Goal: Information Seeking & Learning: Learn about a topic

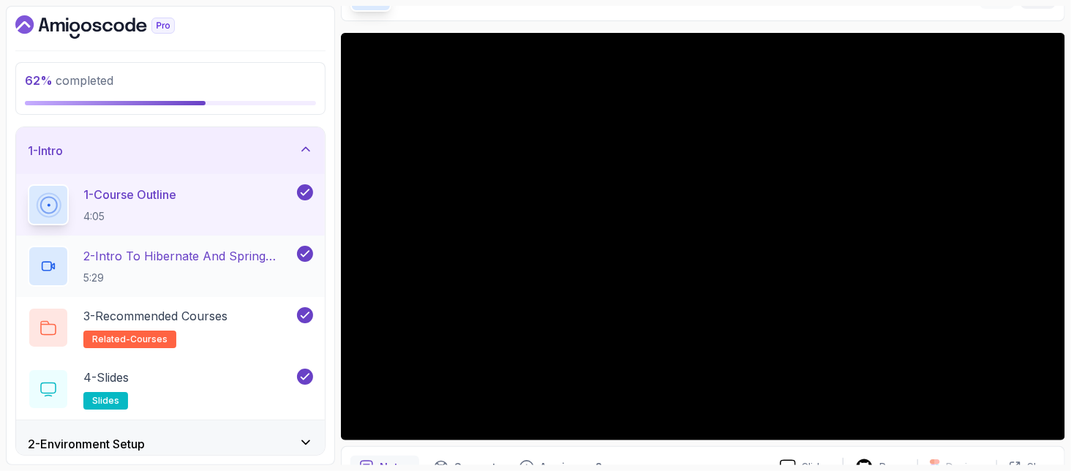
scroll to position [390, 0]
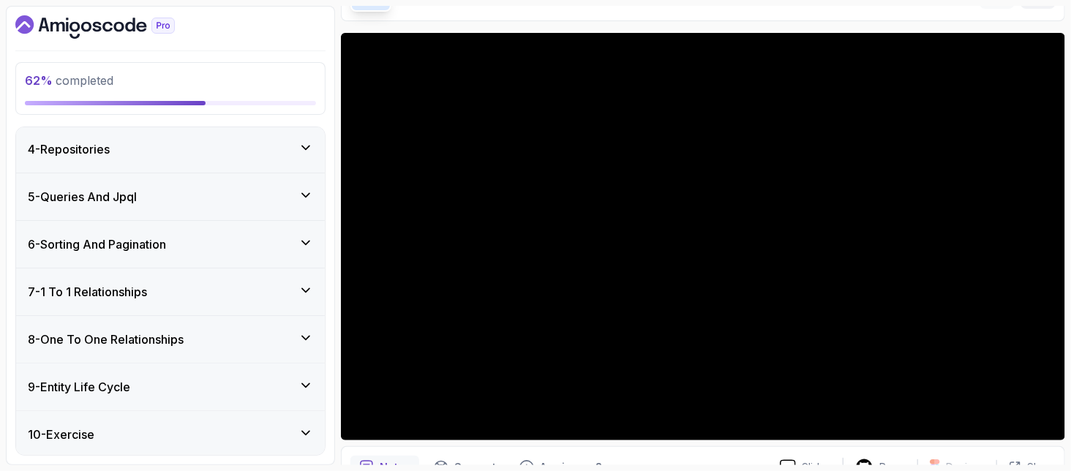
click at [124, 334] on h3 "8 - One To One Relationships" at bounding box center [106, 340] width 156 height 18
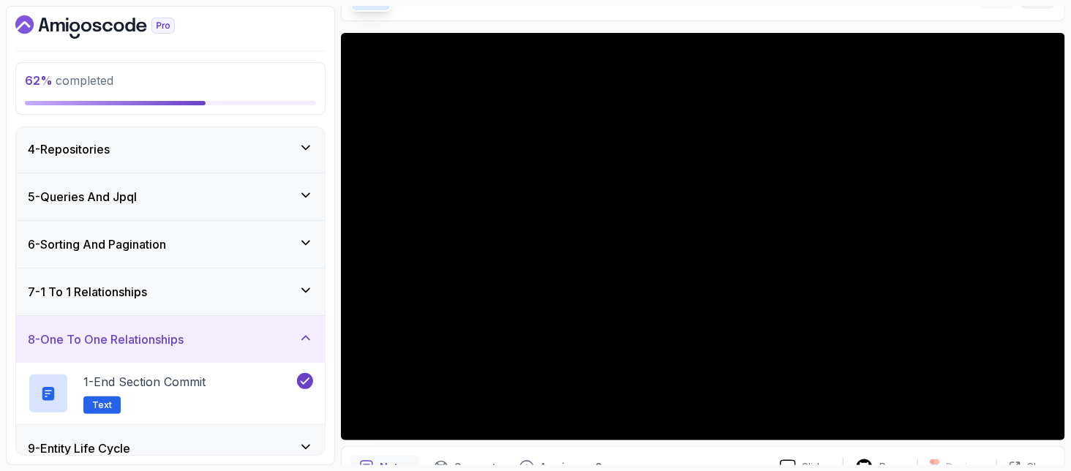
scroll to position [241, 0]
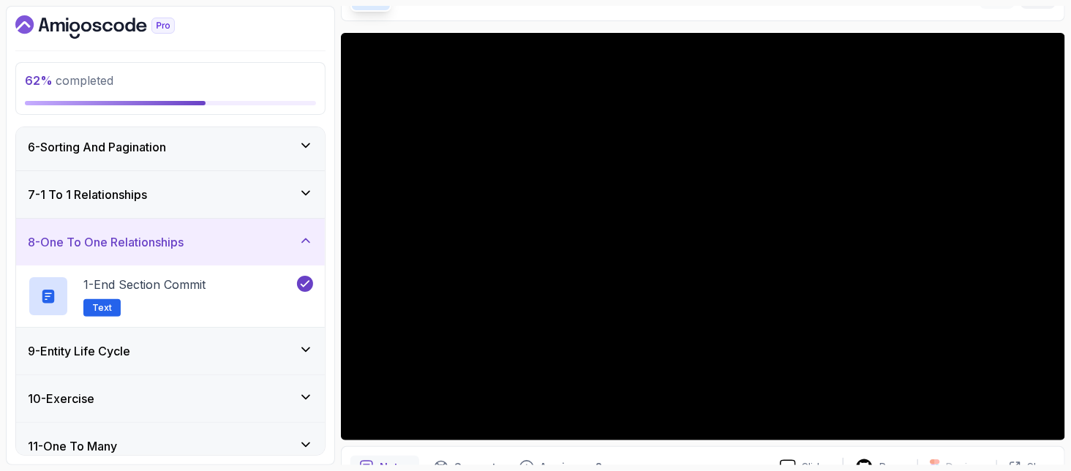
click at [124, 334] on div "9 - Entity Life Cycle" at bounding box center [170, 351] width 309 height 47
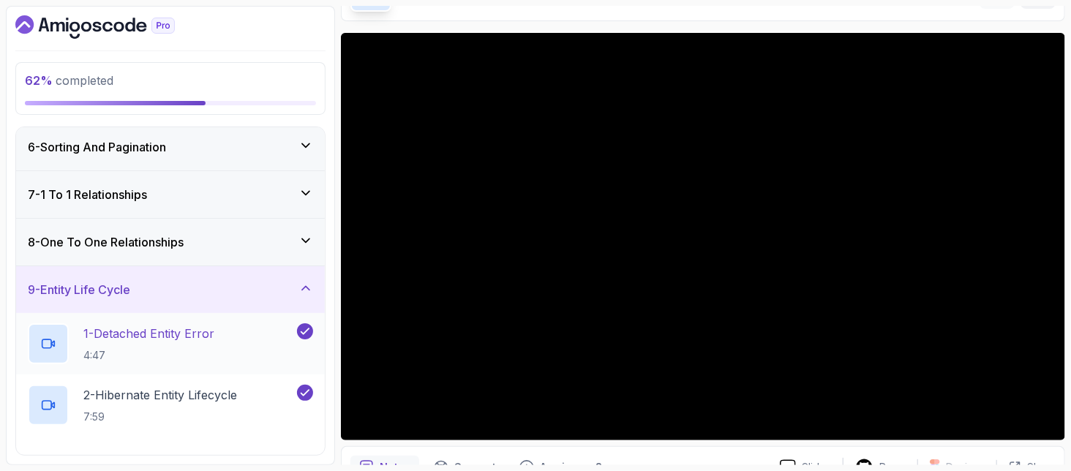
scroll to position [437, 0]
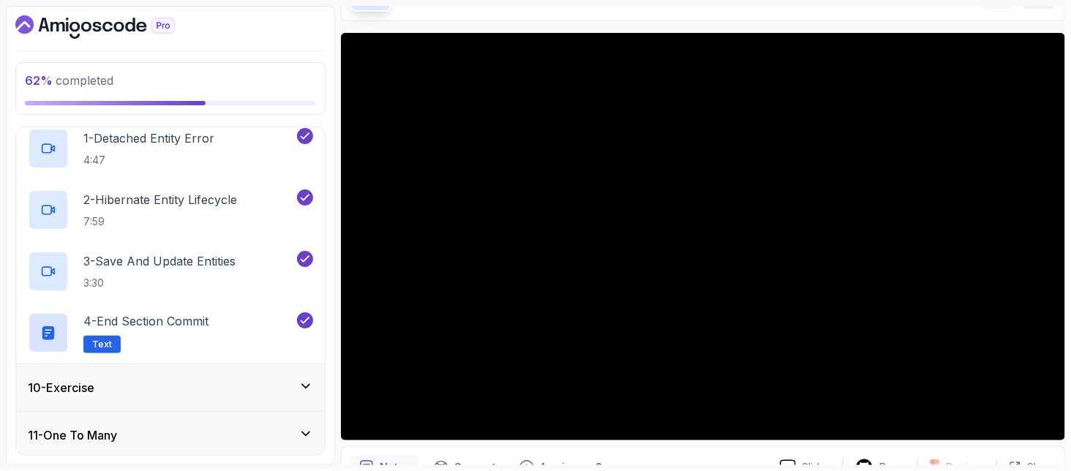
click at [134, 381] on div "10 - Exercise" at bounding box center [170, 388] width 285 height 18
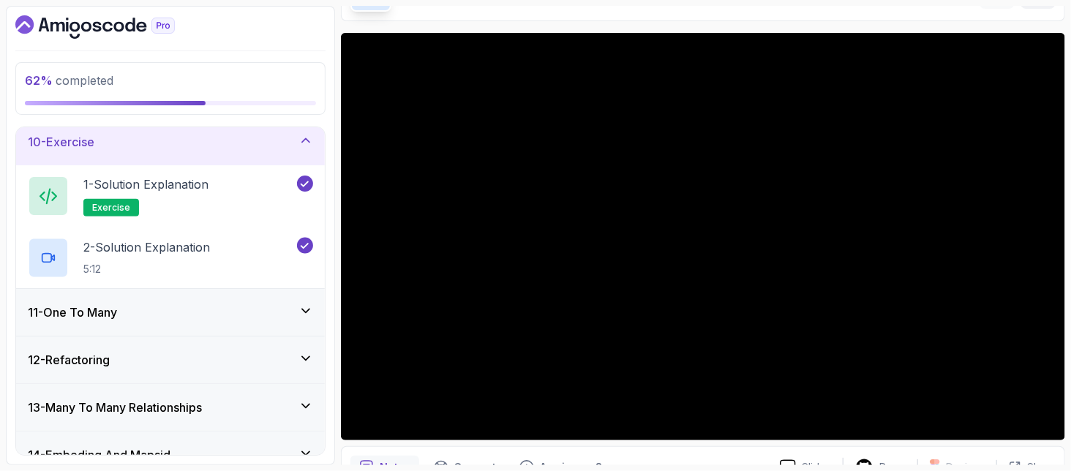
scroll to position [435, 0]
click at [140, 418] on div "13 - Many To Many Relationships" at bounding box center [170, 408] width 309 height 47
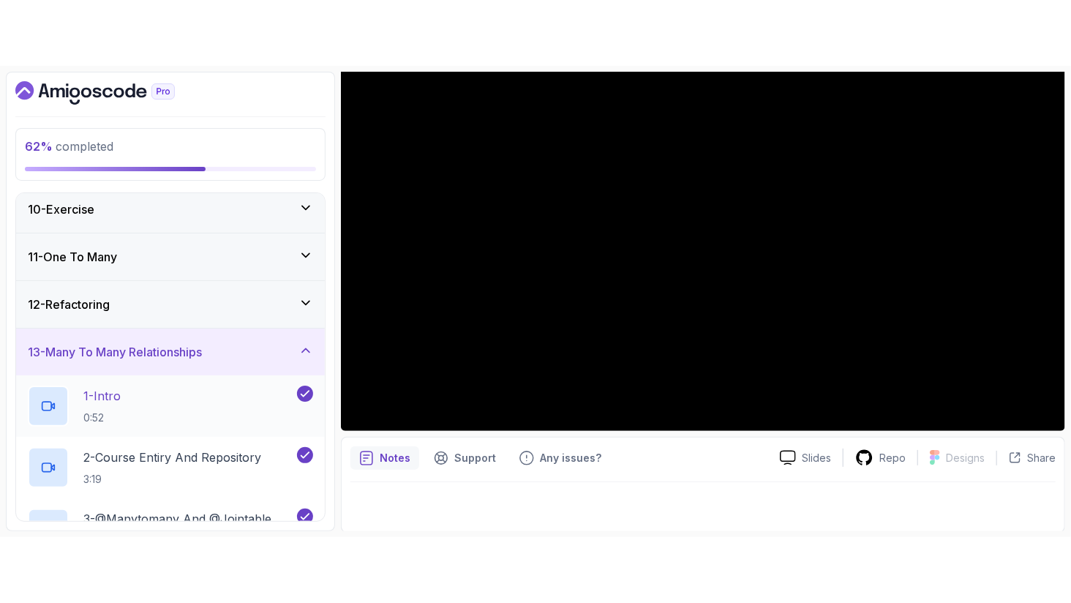
scroll to position [630, 0]
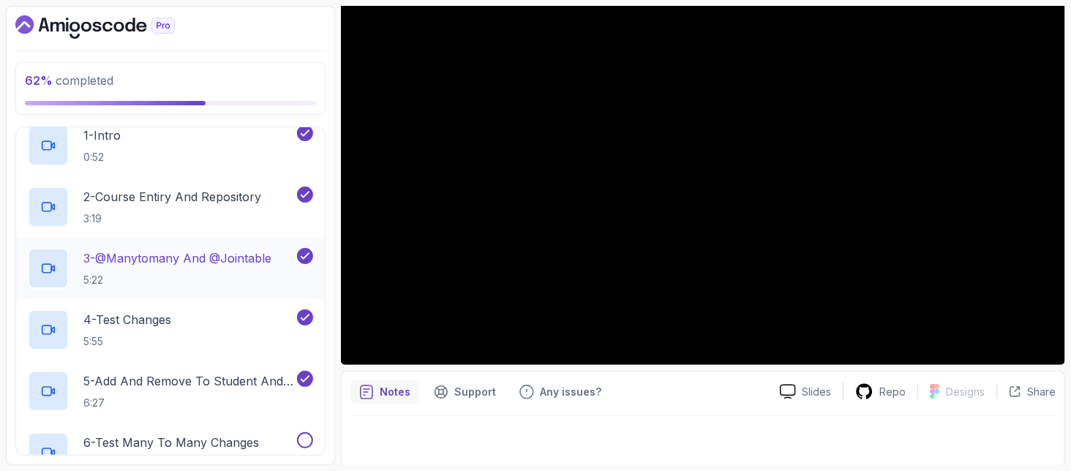
click at [119, 260] on p "3 - @Manytomany And @Jointable" at bounding box center [177, 258] width 188 height 18
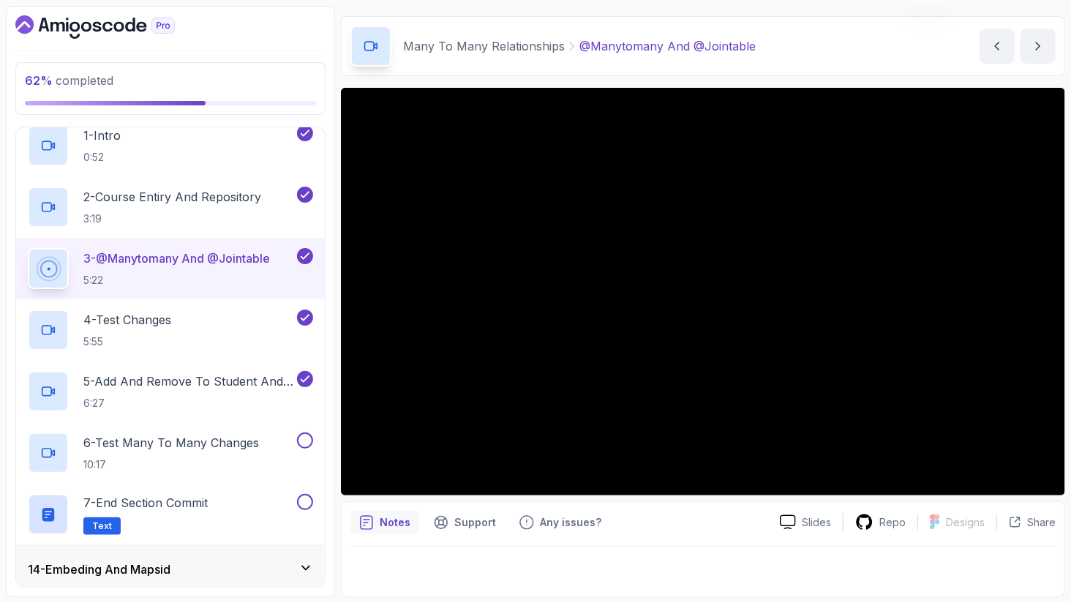
scroll to position [41, 0]
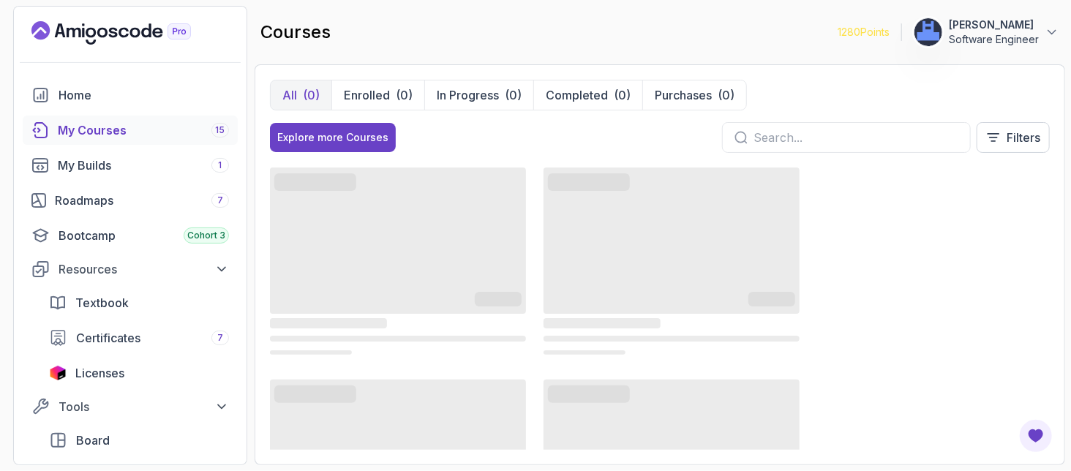
click at [98, 135] on div "My Courses 15" at bounding box center [143, 130] width 171 height 18
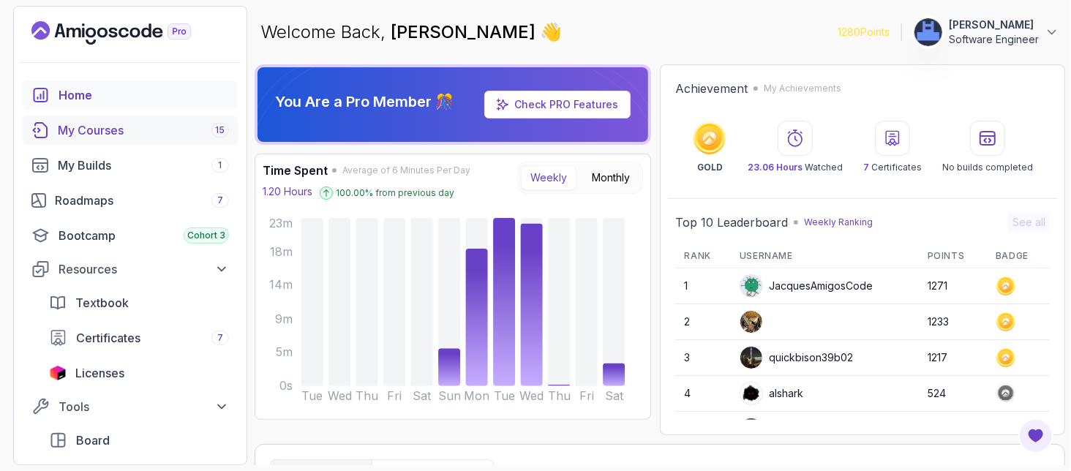
click at [103, 124] on div "My Courses 15" at bounding box center [143, 130] width 171 height 18
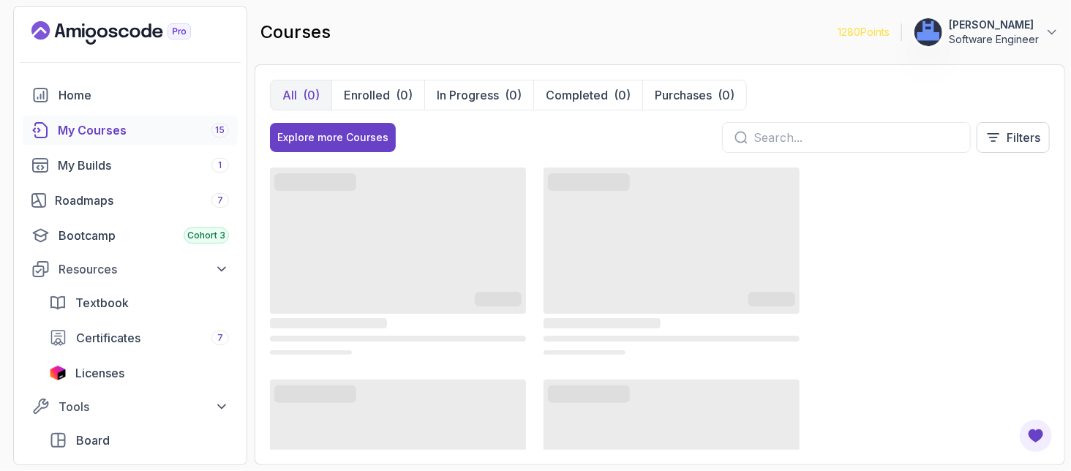
click at [553, 37] on div "courses 1280 Points NERMEEN SALAH Software Engineer" at bounding box center [660, 32] width 810 height 53
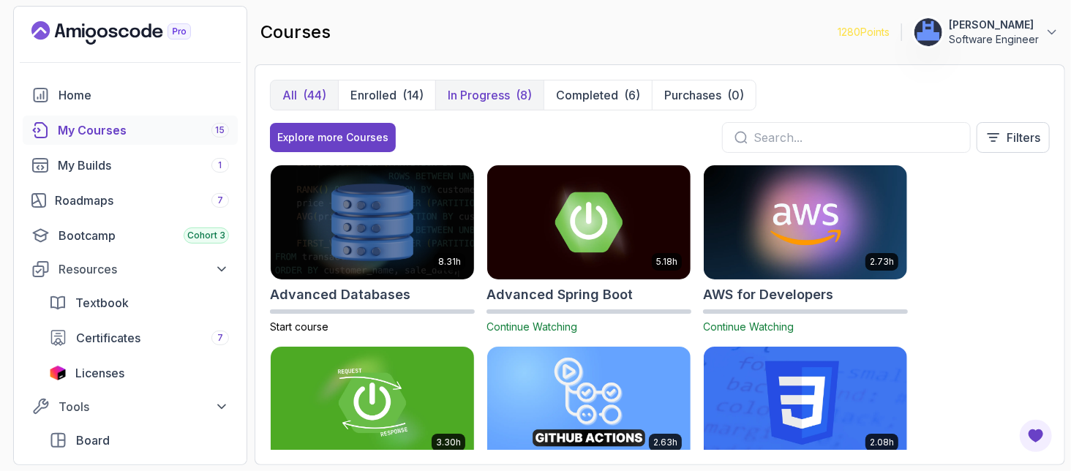
click at [494, 88] on p "In Progress" at bounding box center [479, 95] width 62 height 18
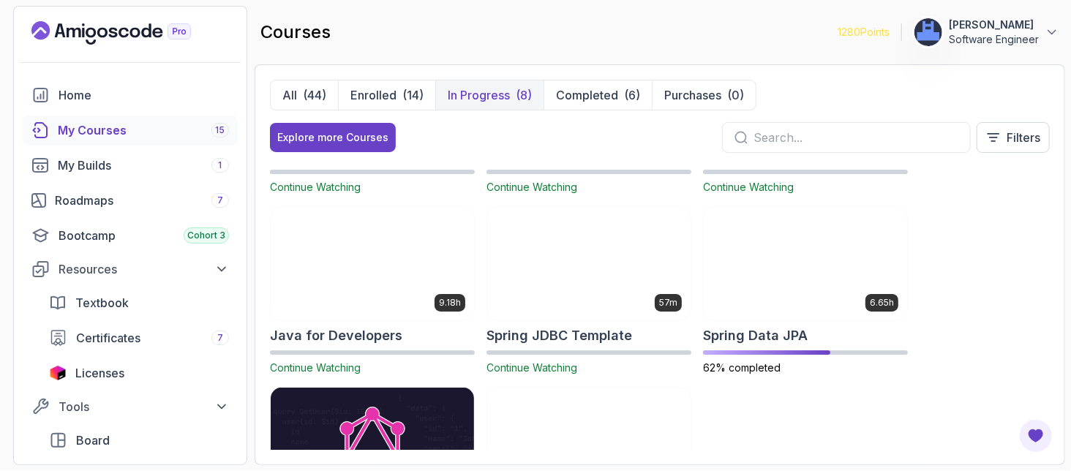
scroll to position [195, 0]
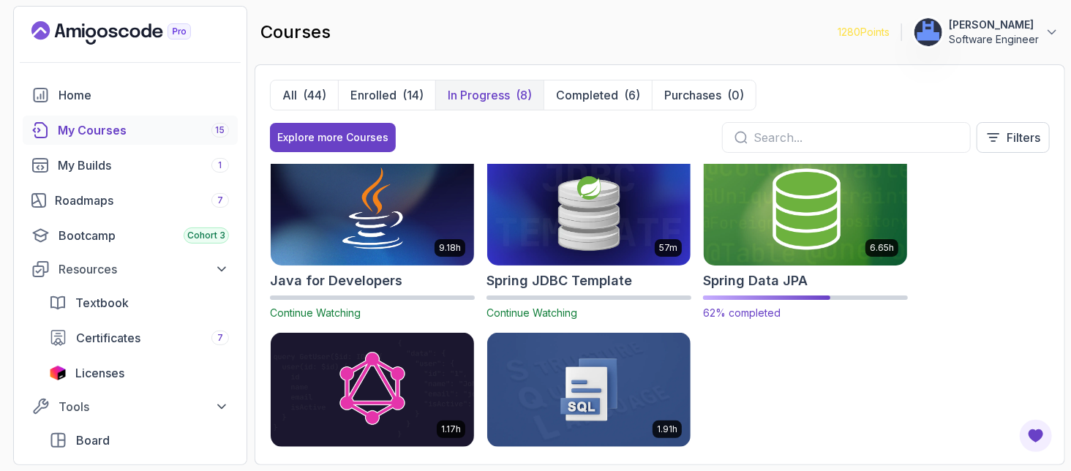
click at [785, 249] on img at bounding box center [805, 208] width 214 height 119
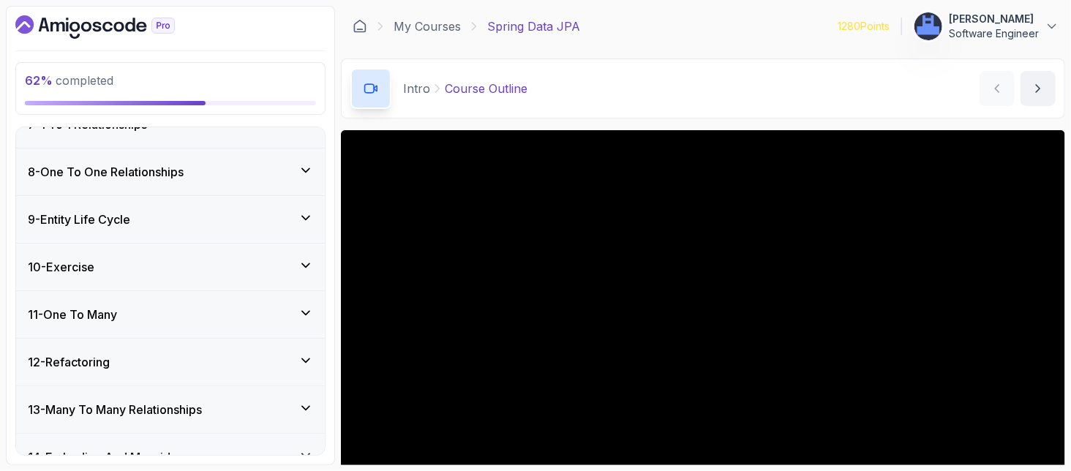
scroll to position [585, 0]
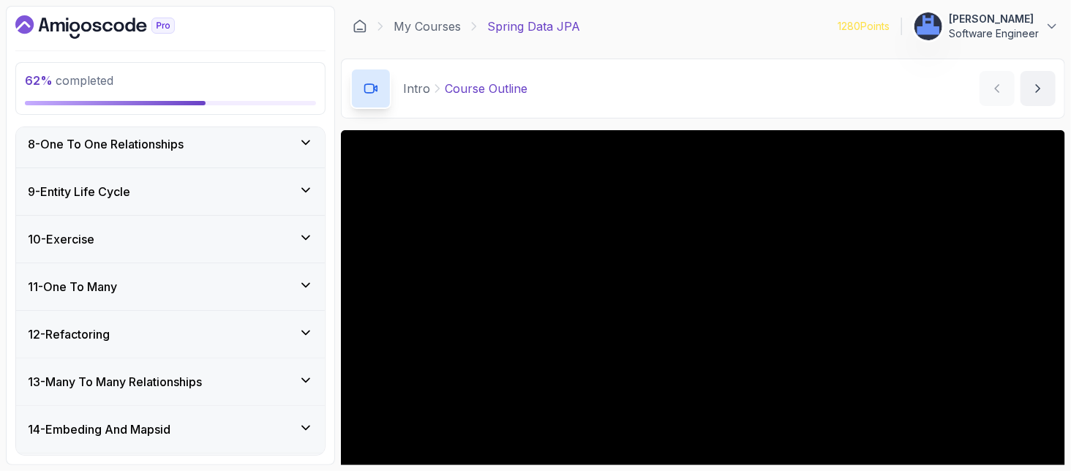
click at [137, 390] on div "13 - Many To Many Relationships" at bounding box center [170, 381] width 309 height 47
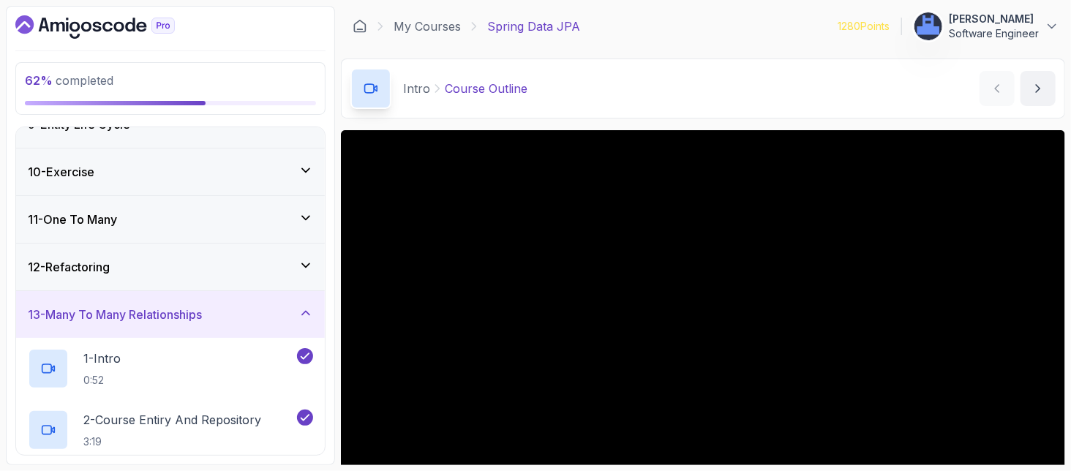
scroll to position [534, 0]
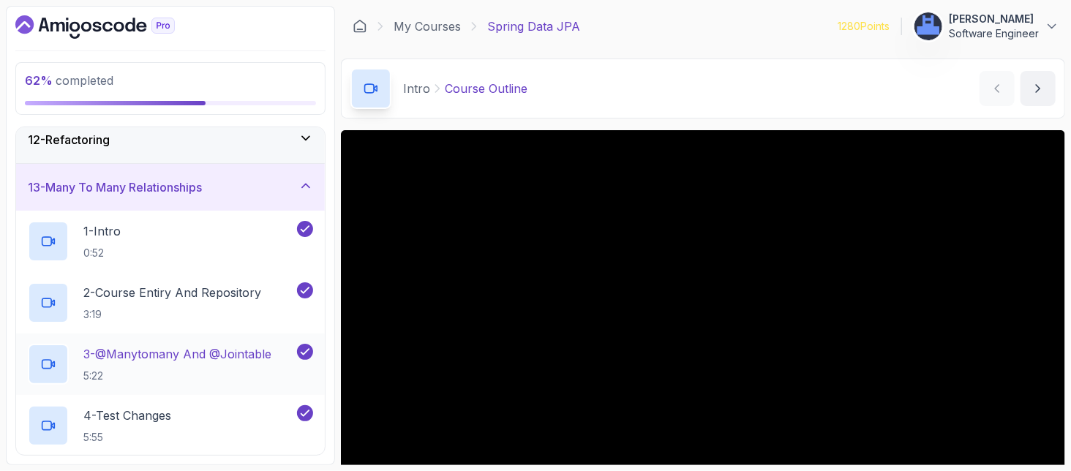
click at [159, 350] on p "3 - @Manytomany And @Jointable" at bounding box center [177, 354] width 188 height 18
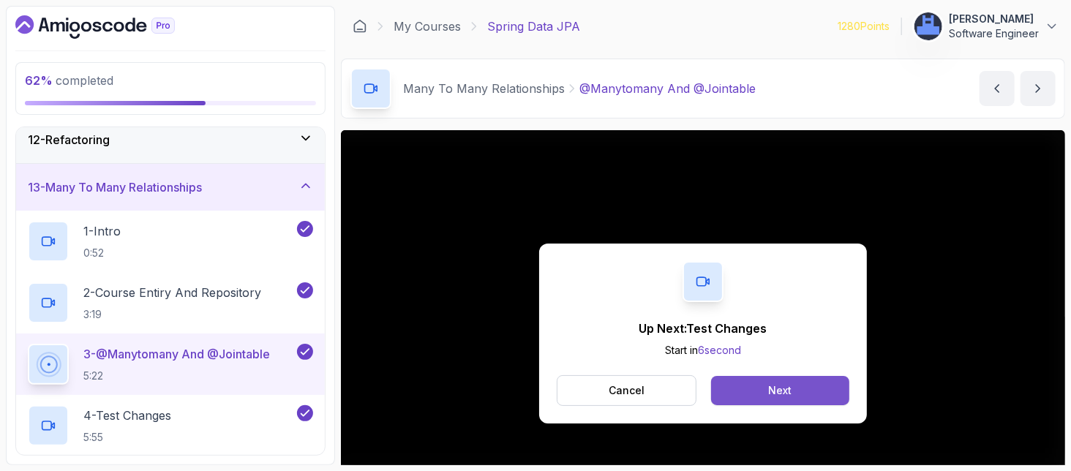
click at [807, 393] on button "Next" at bounding box center [780, 390] width 138 height 29
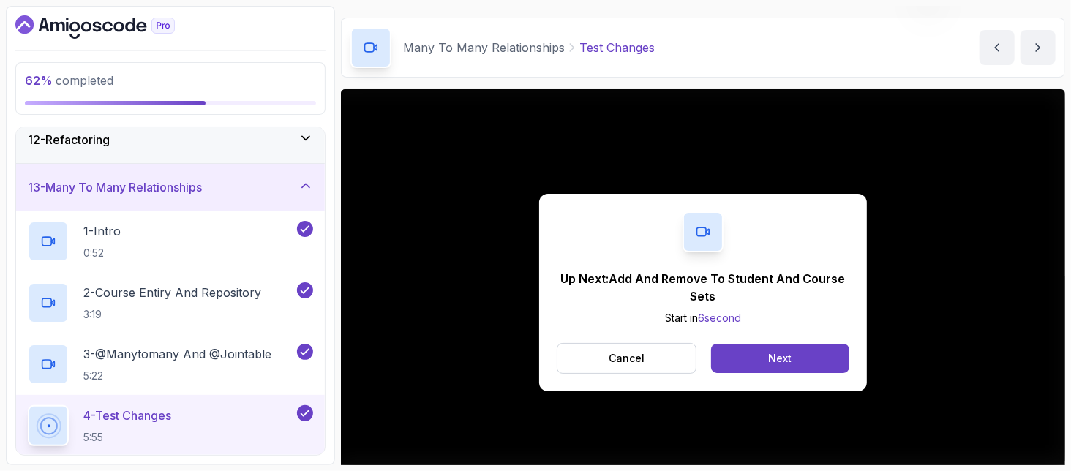
scroll to position [97, 0]
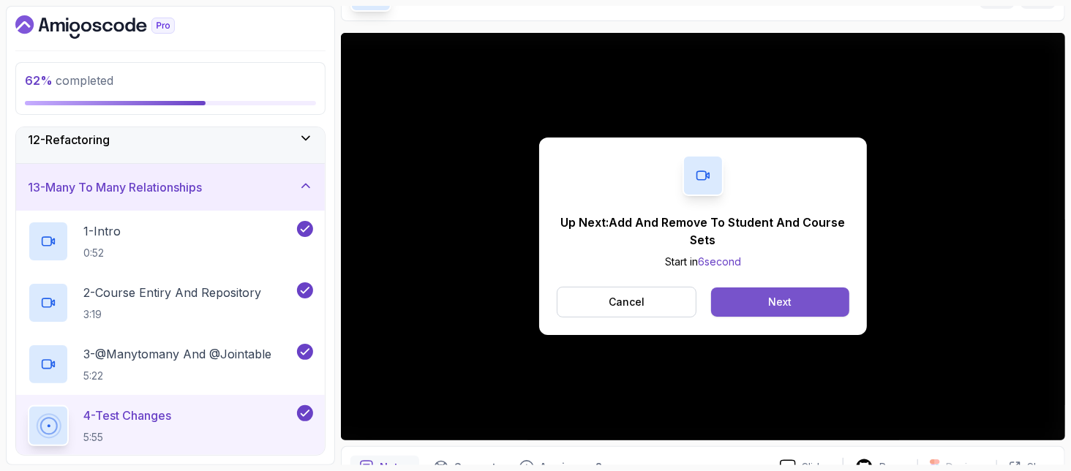
click at [793, 289] on button "Next" at bounding box center [780, 301] width 138 height 29
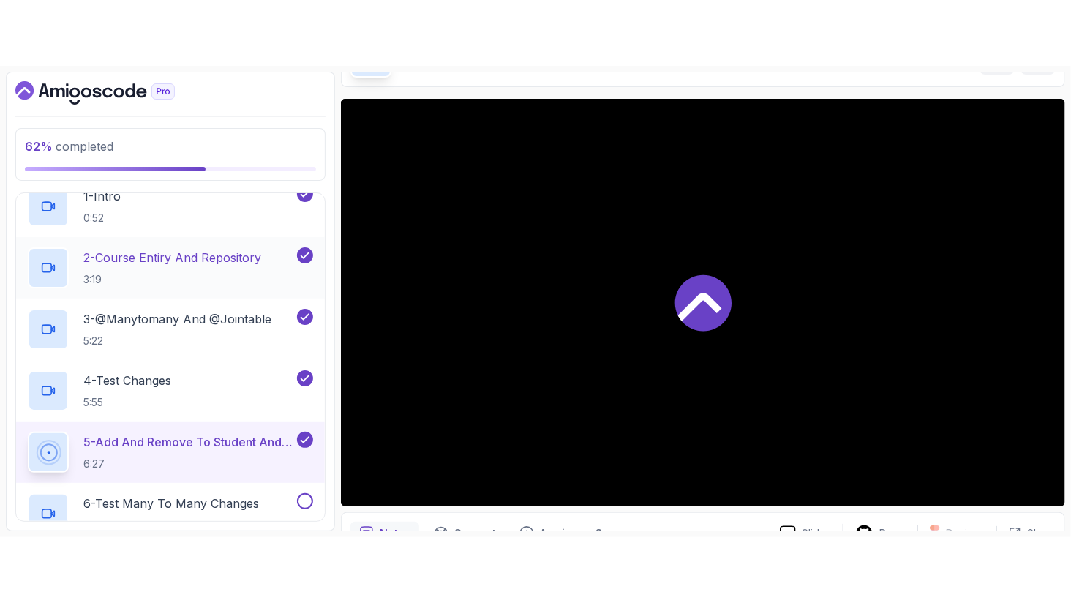
scroll to position [729, 0]
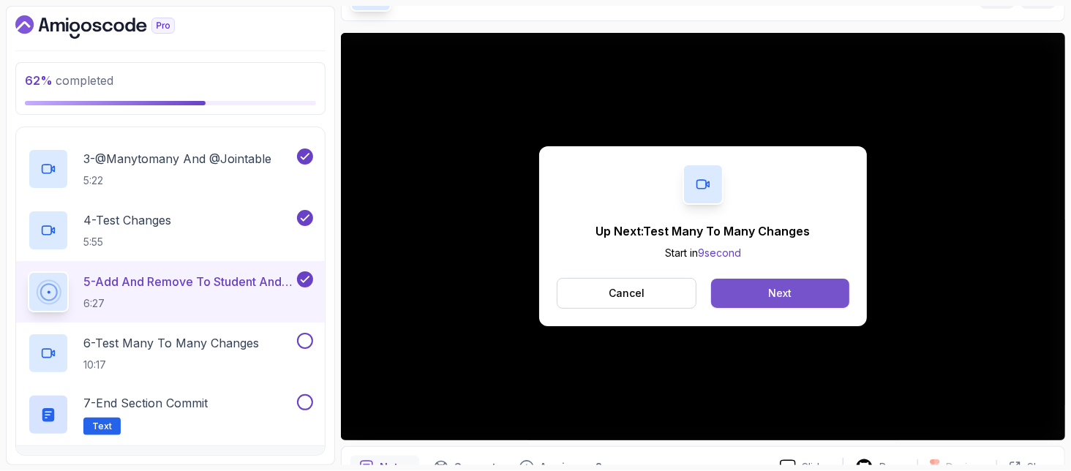
click at [814, 290] on button "Next" at bounding box center [780, 293] width 138 height 29
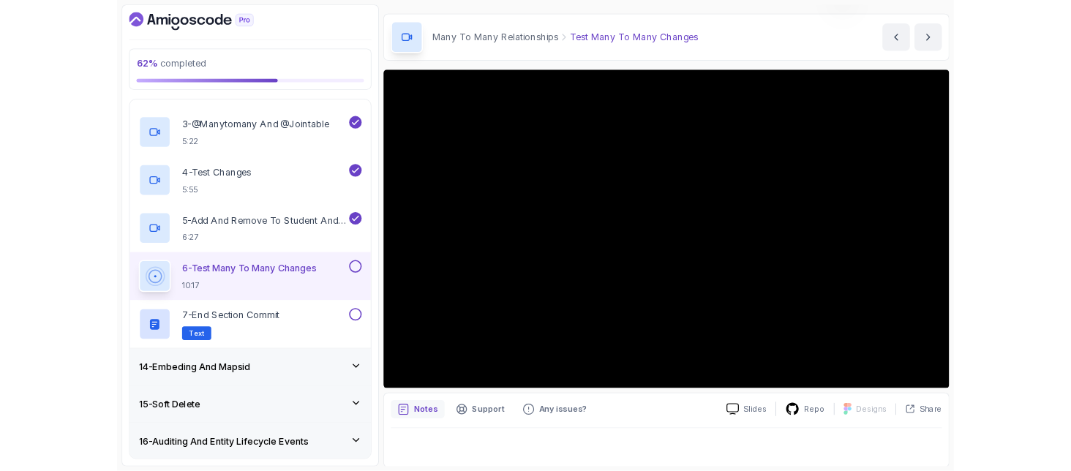
scroll to position [97, 0]
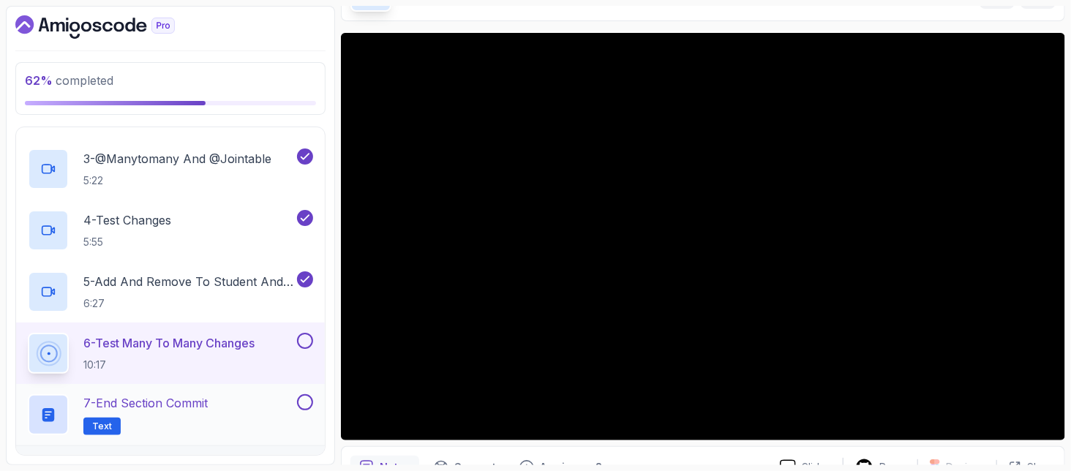
drag, startPoint x: 199, startPoint y: 403, endPoint x: 201, endPoint y: 389, distance: 14.1
click at [199, 400] on p "7 - End Section Commit" at bounding box center [145, 403] width 124 height 18
click at [206, 345] on p "6 - Test Many To Many Changes" at bounding box center [168, 343] width 171 height 18
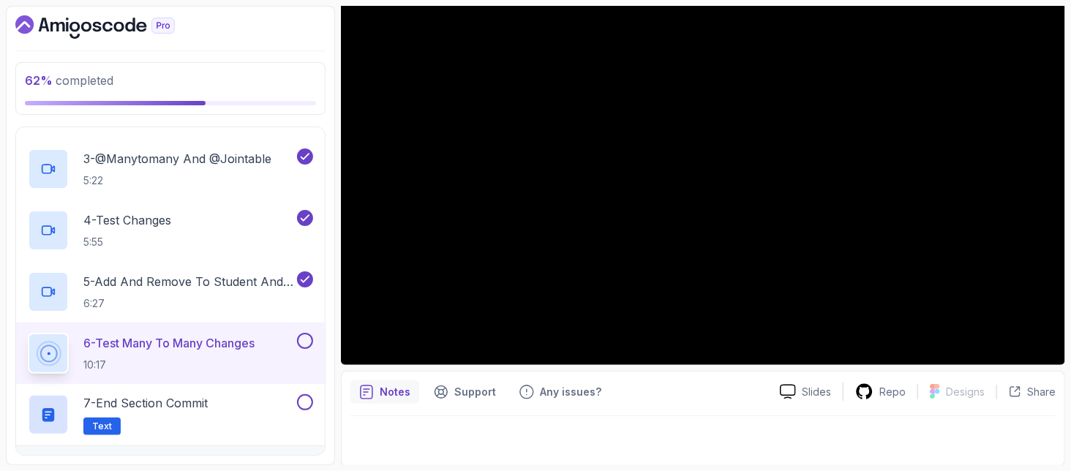
scroll to position [924, 0]
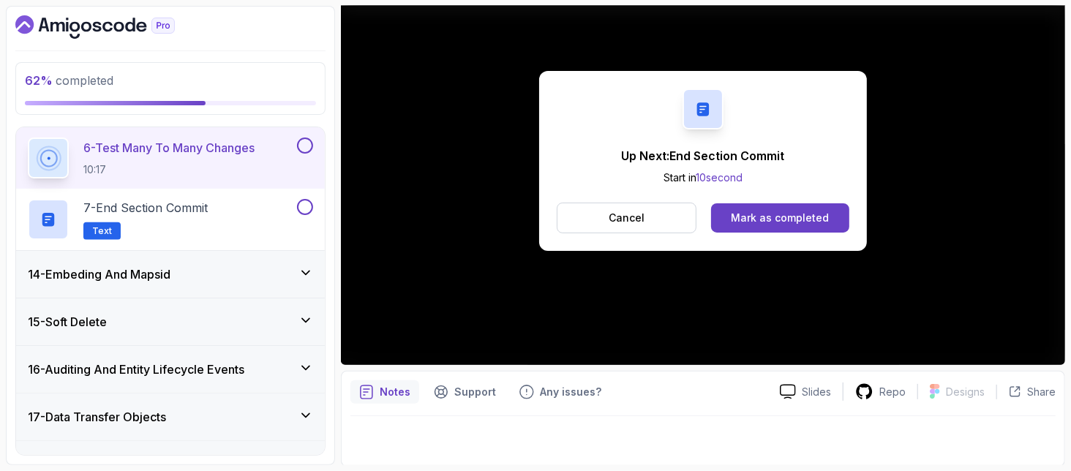
click at [751, 211] on div "Mark as completed" at bounding box center [780, 218] width 98 height 15
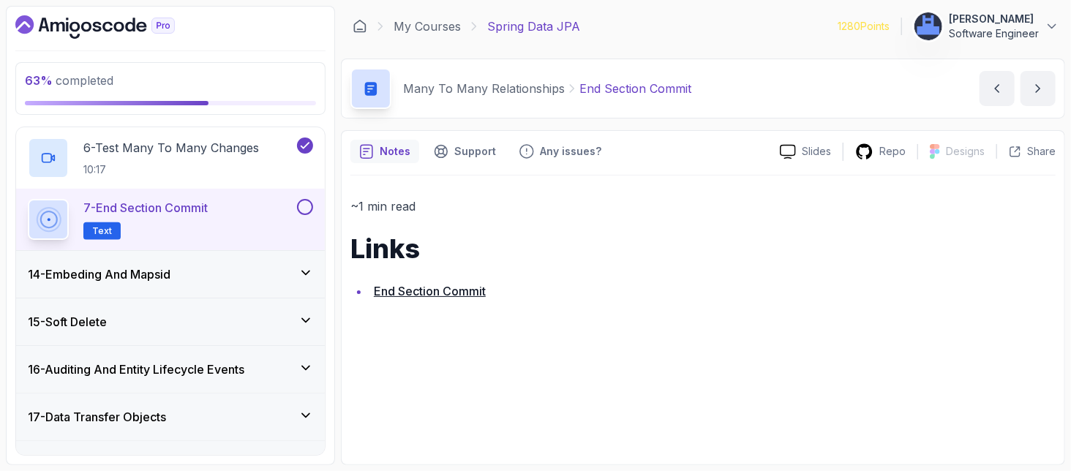
click at [429, 282] on li "End Section Commit" at bounding box center [712, 291] width 686 height 20
click at [428, 287] on link "End Section Commit" at bounding box center [430, 291] width 112 height 15
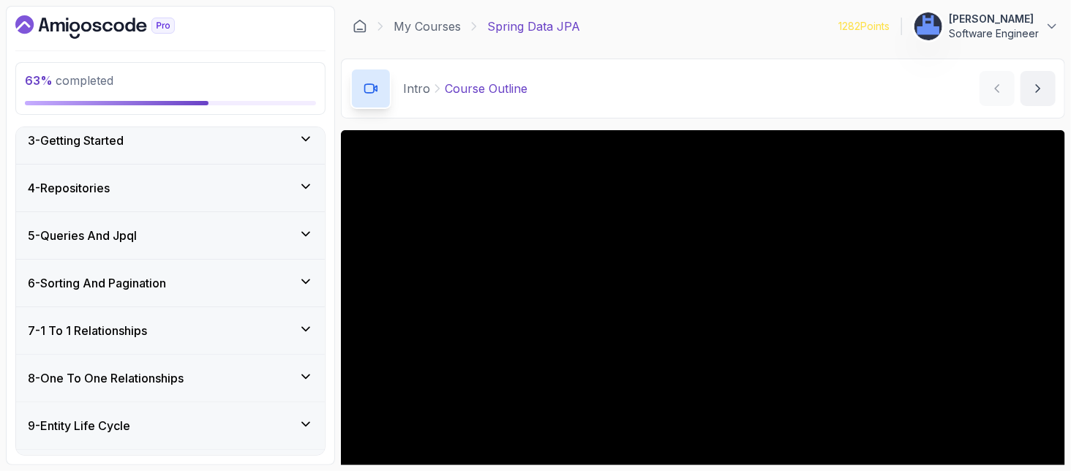
scroll to position [390, 0]
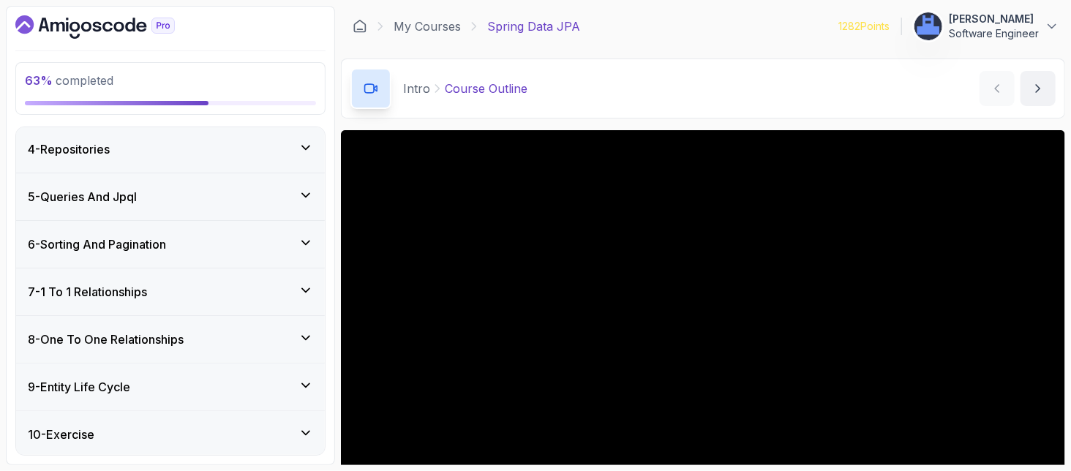
click at [83, 336] on h3 "8 - One To One Relationships" at bounding box center [106, 340] width 156 height 18
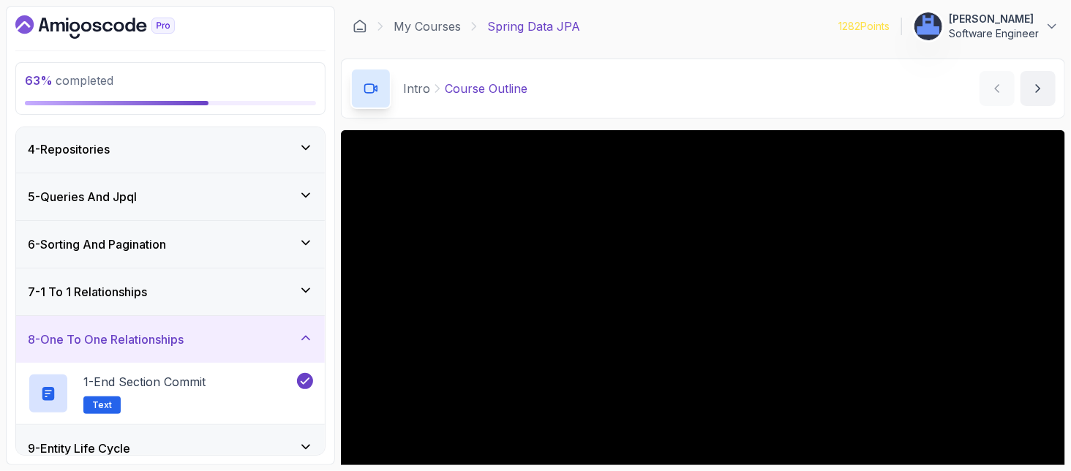
scroll to position [437, 0]
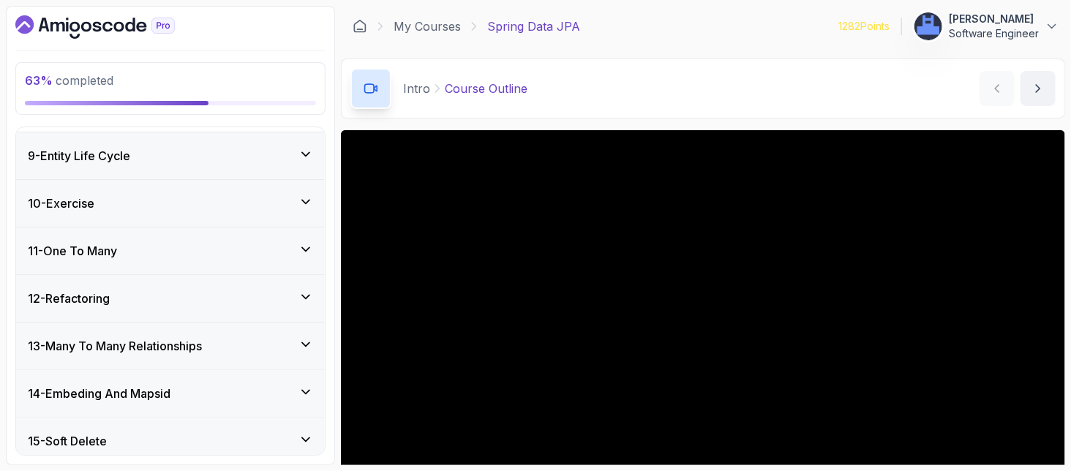
click at [120, 353] on div "13 - Many To Many Relationships" at bounding box center [170, 346] width 309 height 47
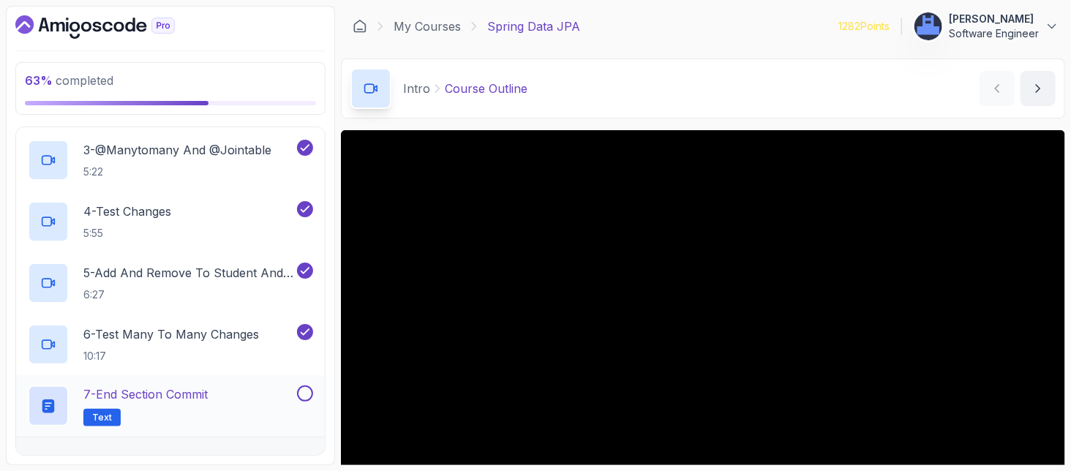
scroll to position [794, 0]
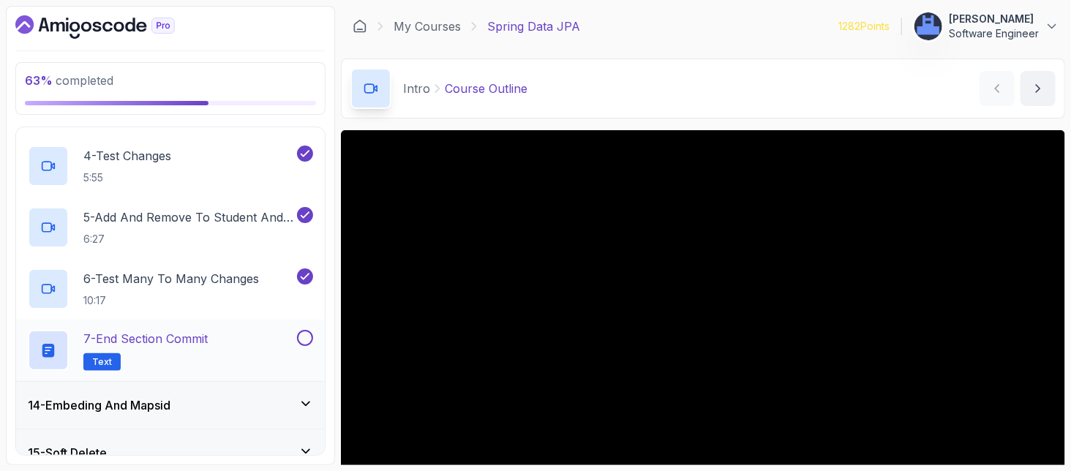
click at [154, 350] on h2 "7 - End Section Commit Text" at bounding box center [145, 350] width 124 height 41
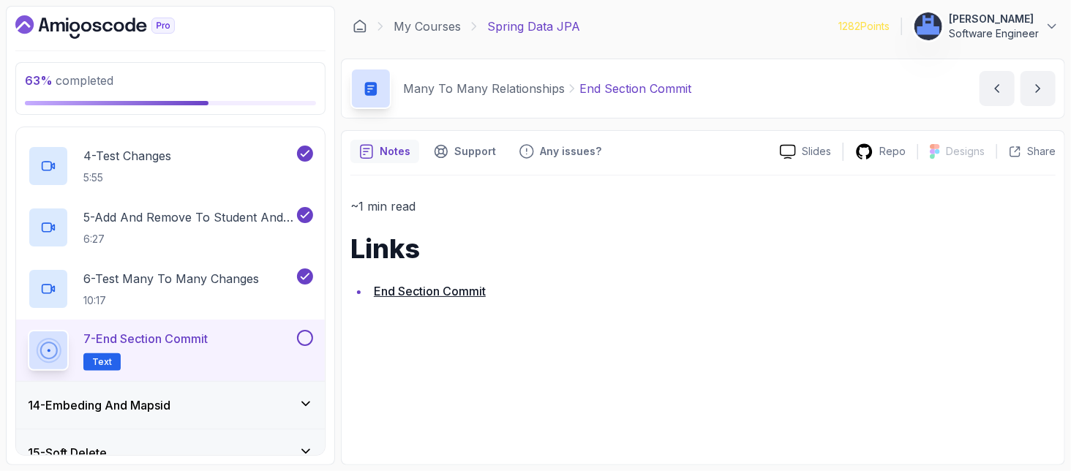
click at [301, 339] on button at bounding box center [305, 338] width 16 height 16
click at [306, 396] on icon at bounding box center [305, 403] width 15 height 15
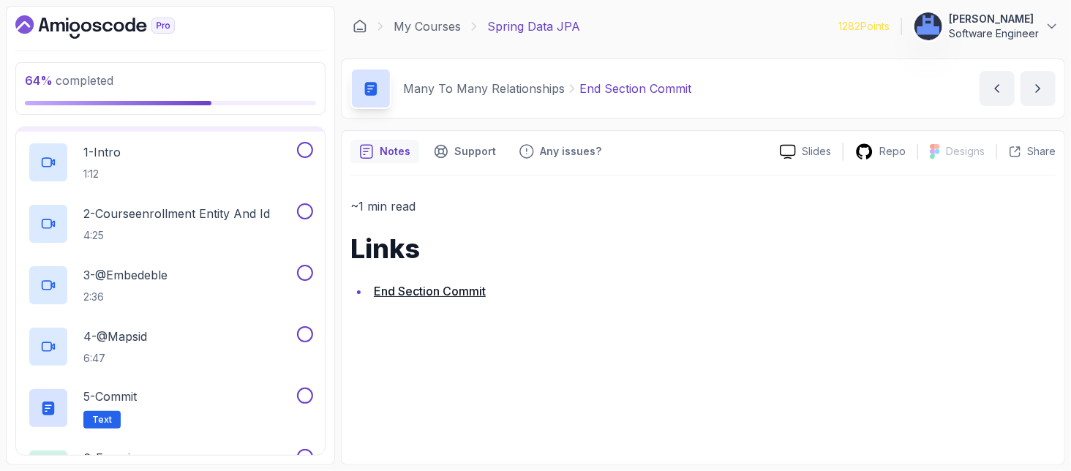
scroll to position [550, 0]
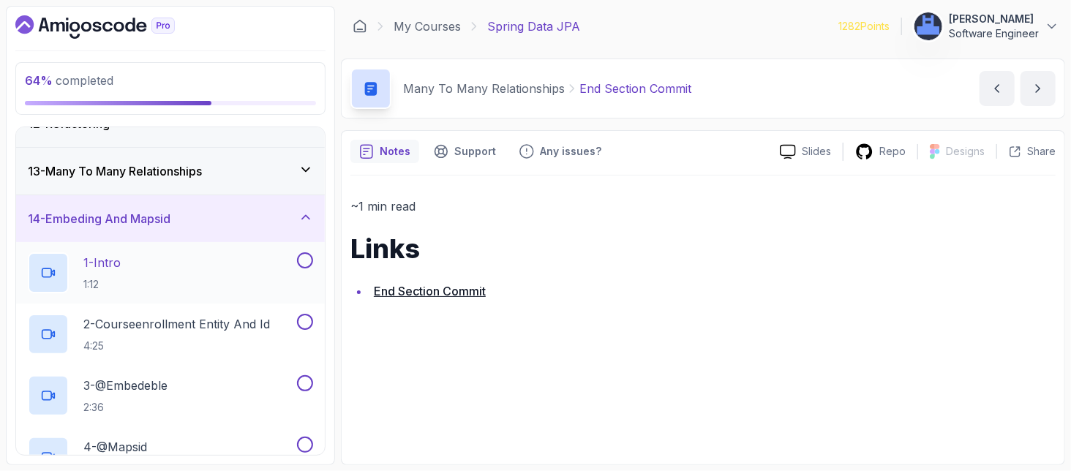
click at [129, 269] on div "1 - Intro 1:12" at bounding box center [161, 272] width 266 height 41
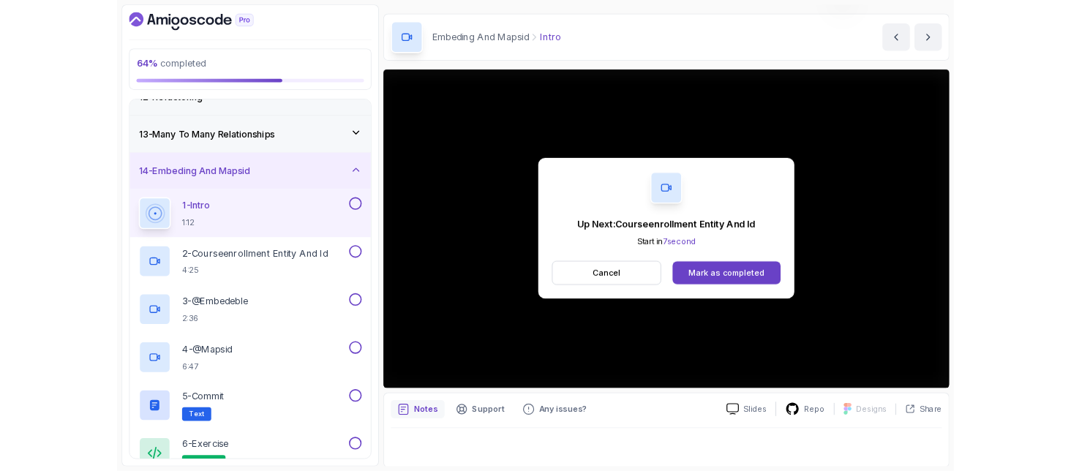
scroll to position [173, 0]
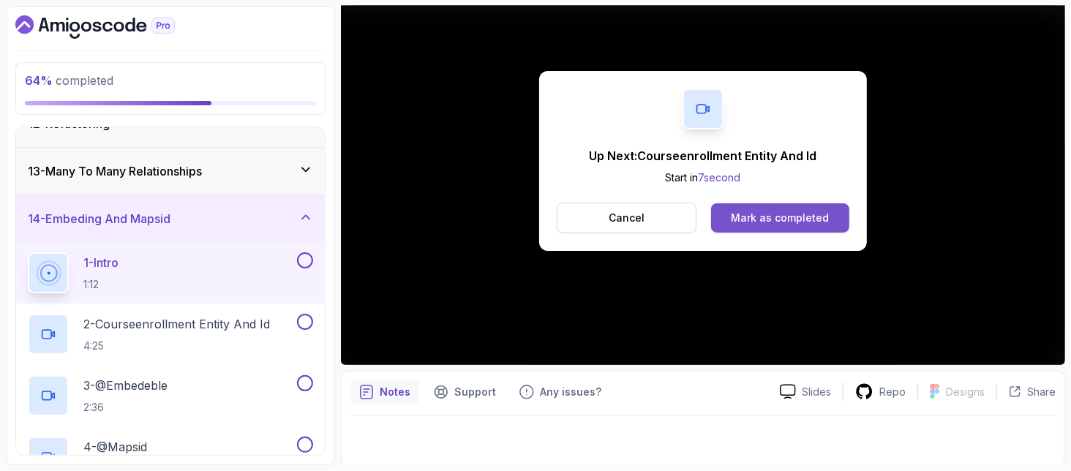
click at [805, 205] on button "Mark as completed" at bounding box center [780, 217] width 138 height 29
